Goal: Complete application form

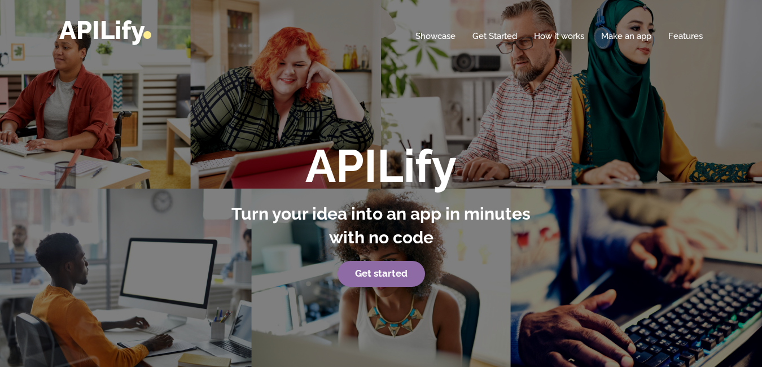
click at [367, 270] on strong "Get started" at bounding box center [381, 272] width 52 height 11
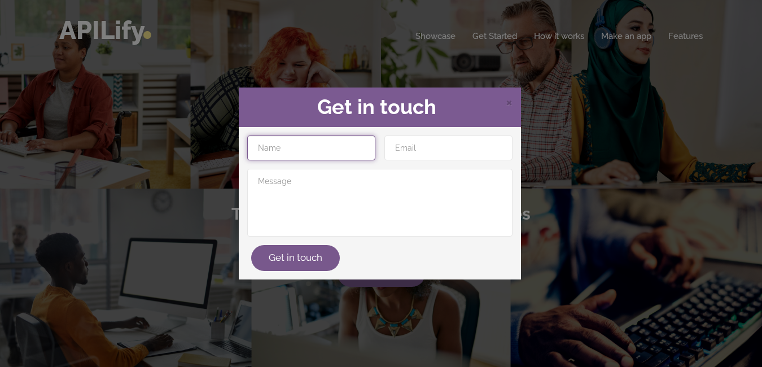
click at [320, 150] on input "text" at bounding box center [311, 147] width 128 height 25
type input "tu"
type input "tushar"
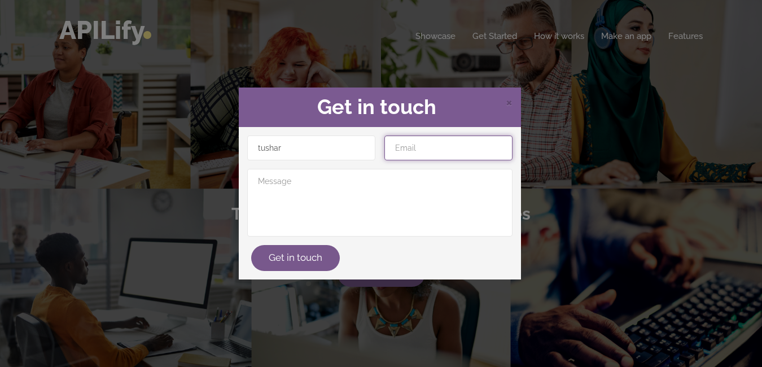
click at [430, 152] on input "email" at bounding box center [448, 147] width 128 height 25
click at [411, 149] on input "email" at bounding box center [448, 147] width 128 height 25
click at [508, 100] on span "×" at bounding box center [508, 101] width 7 height 17
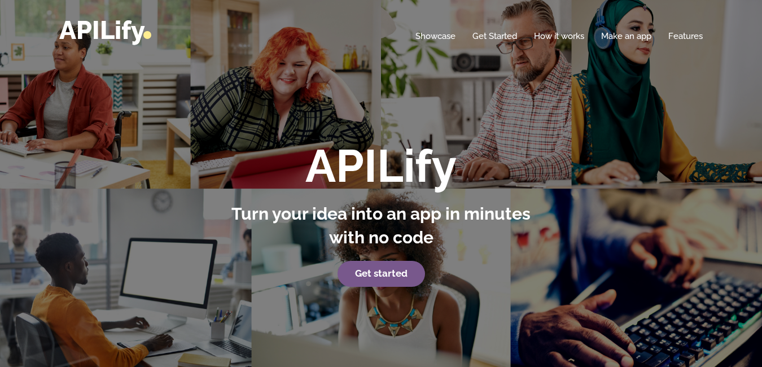
click at [509, 102] on div "APILify Turn your idea into an app in minutes with no code Get started" at bounding box center [381, 199] width 762 height 399
click at [507, 107] on div "APILify Turn your idea into an app in minutes with no code Get started" at bounding box center [381, 199] width 762 height 399
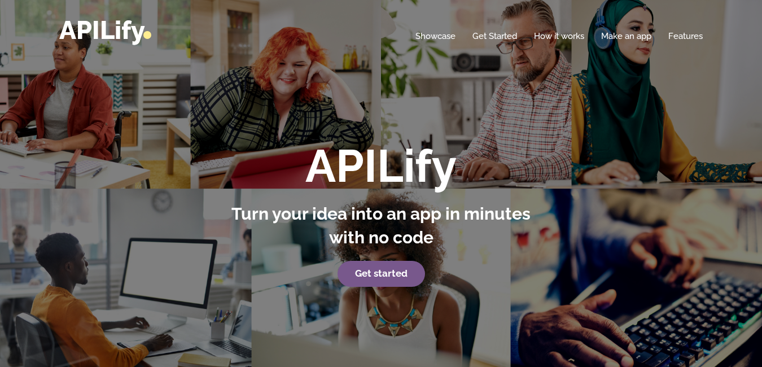
click at [508, 103] on div "APILify Turn your idea into an app in minutes with no code Get started" at bounding box center [381, 199] width 762 height 399
click at [286, 257] on div "APILify Turn your idea into an app in minutes with no code Get started" at bounding box center [381, 214] width 330 height 146
